Goal: Information Seeking & Learning: Learn about a topic

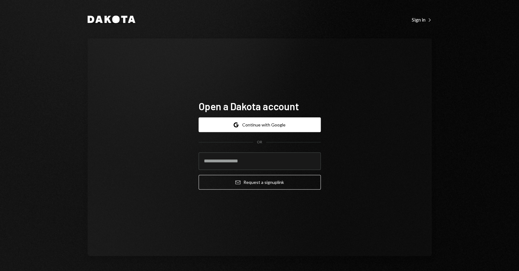
click at [115, 21] on icon at bounding box center [115, 19] width 7 height 7
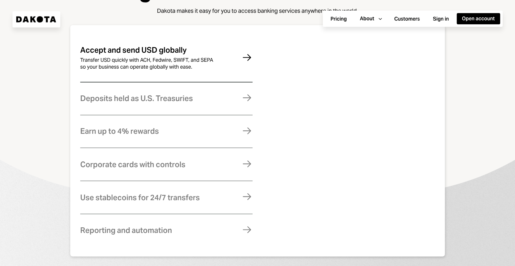
scroll to position [389, 0]
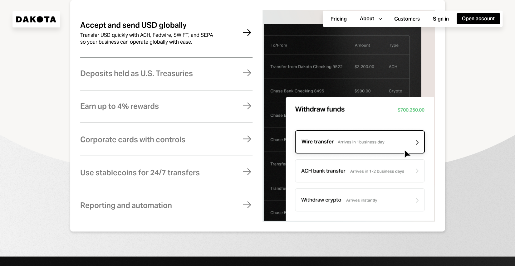
click at [200, 42] on div "Transfer USD quickly with ACH, Fedwire, SWIFT, and SEPA so your business can op…" at bounding box center [148, 39] width 137 height 14
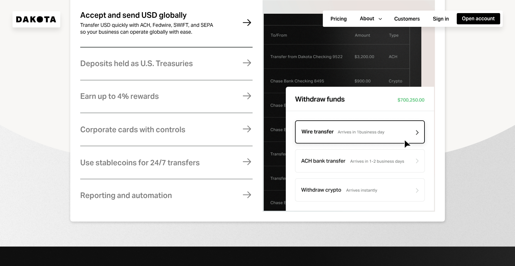
scroll to position [409, 0]
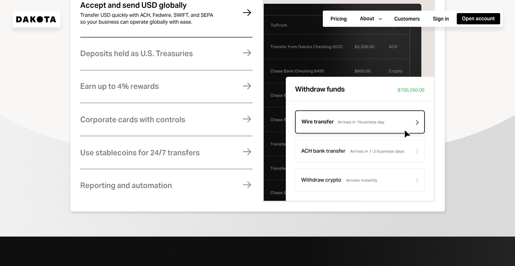
click at [469, 175] on div "Get global access to U.S. dollars Dakota makes it easy for you to access bankin…" at bounding box center [257, 72] width 465 height 278
click at [418, 161] on img at bounding box center [348, 96] width 172 height 212
click at [409, 161] on img at bounding box center [348, 96] width 172 height 212
click at [185, 58] on div "Deposits held as U.S. Treasuries" at bounding box center [136, 54] width 113 height 8
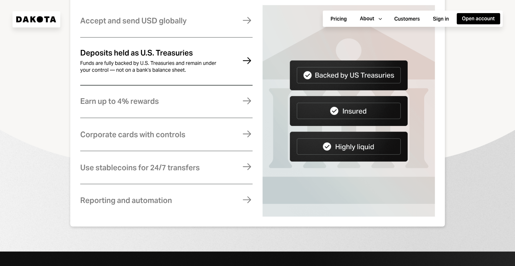
scroll to position [389, 0]
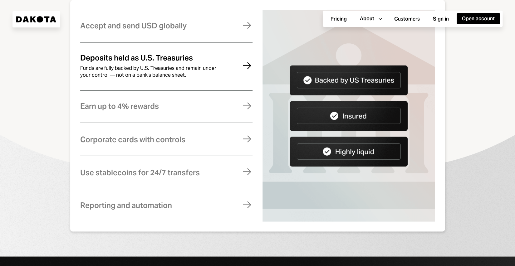
click at [359, 89] on img at bounding box center [348, 116] width 172 height 212
click at [217, 118] on div "Earn up to 4% rewards Earn rewards on your Dakota balance. For higher returns, …" at bounding box center [166, 106] width 172 height 31
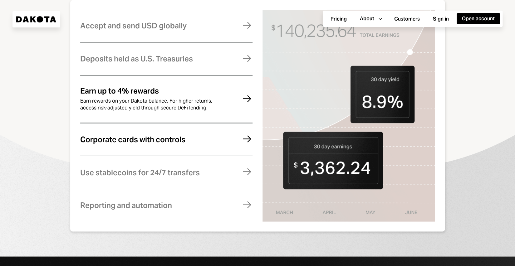
click at [212, 145] on div "Corporate cards with controls Manage expenses effortlessly with virtual and phy…" at bounding box center [166, 139] width 172 height 31
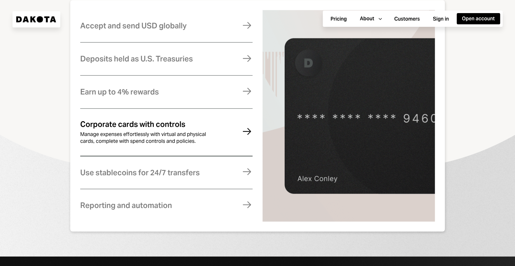
scroll to position [399, 0]
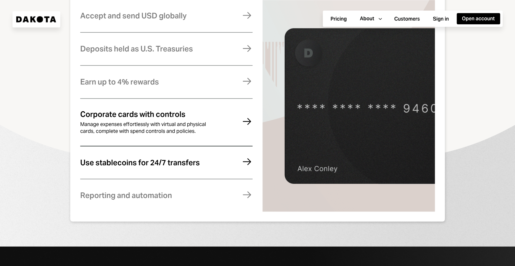
click at [221, 169] on div "Use stablecoins for 24/7 transfers Move money instantly and globally, without f…" at bounding box center [166, 162] width 172 height 31
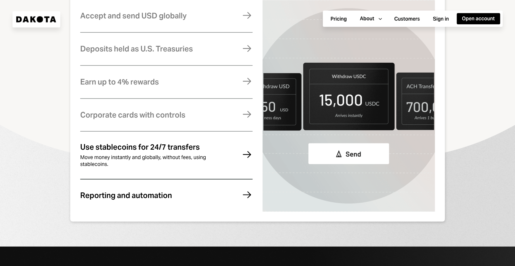
click at [215, 197] on div "Reporting and automation Stay compliant, eliminate errors, and reconcile your a…" at bounding box center [166, 195] width 172 height 31
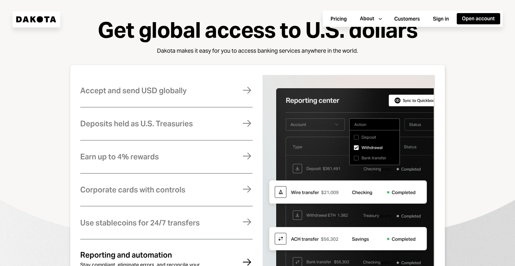
scroll to position [265, 0]
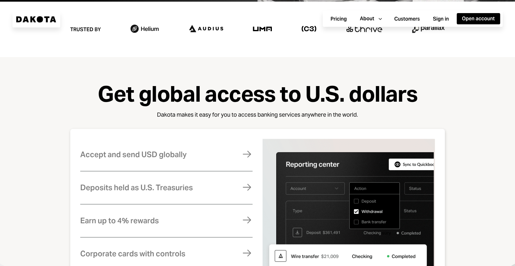
click at [257, 66] on div "Get global access to U.S. dollars Dakota makes it easy for you to access bankin…" at bounding box center [257, 221] width 515 height 328
click at [276, 36] on div "Trusted by" at bounding box center [257, 29] width 374 height 21
click at [263, 31] on img at bounding box center [262, 29] width 19 height 5
click at [331, 32] on div "Trusted by" at bounding box center [257, 29] width 374 height 21
click at [339, 19] on button "Pricing" at bounding box center [338, 18] width 27 height 11
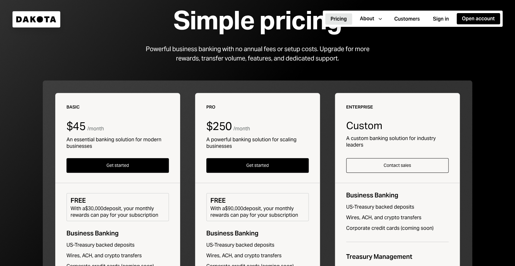
scroll to position [20, 0]
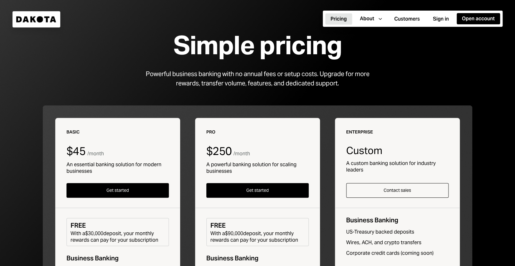
click at [306, 83] on div "Powerful business banking with no annual fees or setup costs. Upgrade for more …" at bounding box center [258, 78] width 240 height 19
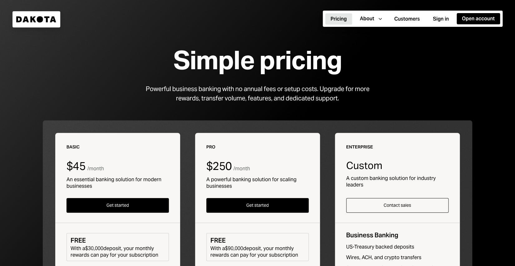
scroll to position [0, 0]
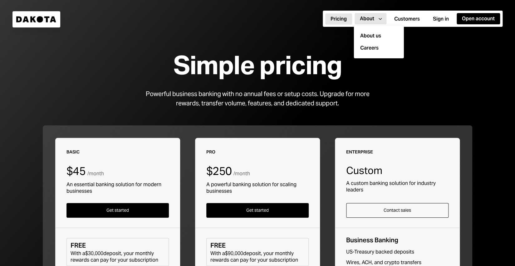
click at [374, 20] on button "About Caret Down" at bounding box center [370, 18] width 32 height 11
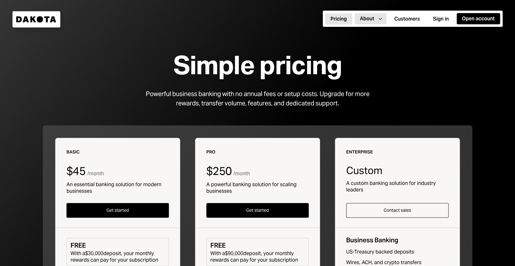
click at [374, 20] on button "About Caret Down" at bounding box center [370, 18] width 32 height 11
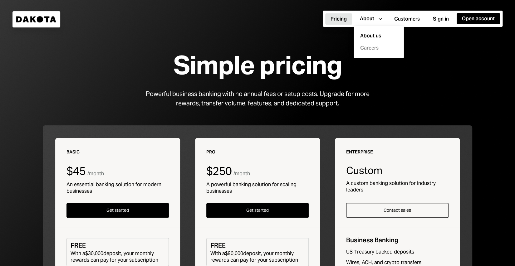
click at [374, 48] on link "Careers" at bounding box center [381, 48] width 42 height 7
click at [377, 45] on link "Careers" at bounding box center [381, 48] width 42 height 7
